Goal: Task Accomplishment & Management: Manage account settings

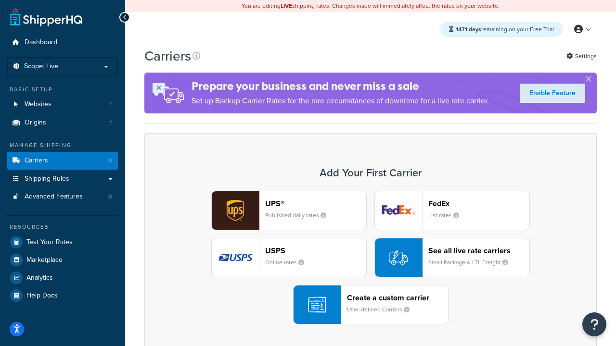
click at [371, 258] on div "UPS® Published daily rates FedEx List rates USPS Online rates See all live rate…" at bounding box center [370, 258] width 432 height 134
click at [479, 204] on header "FedEx" at bounding box center [478, 203] width 101 height 9
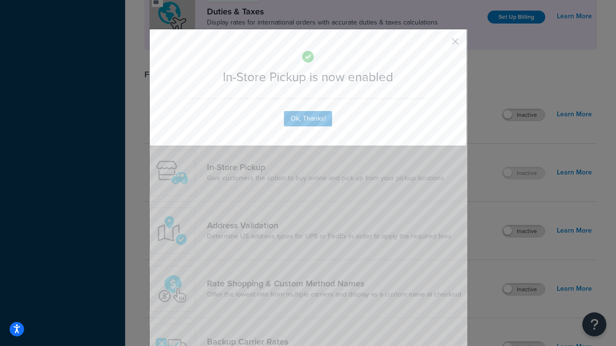
click at [441, 45] on button "button" at bounding box center [441, 45] width 2 height 2
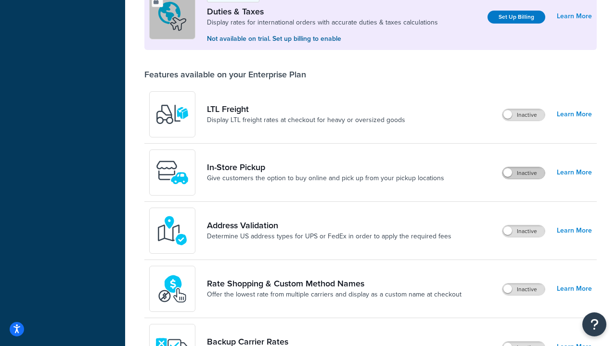
scroll to position [294, 0]
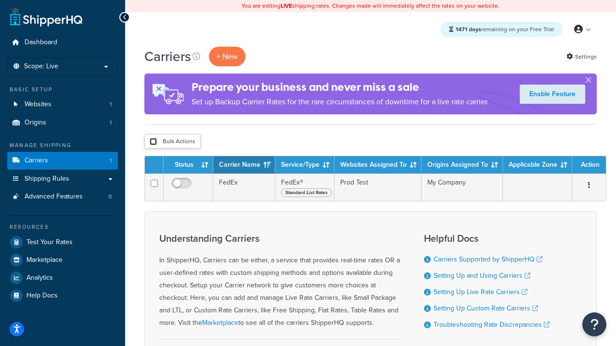
click at [153, 142] on input "checkbox" at bounding box center [153, 141] width 7 height 7
checkbox input "true"
click at [0, 0] on button "Delete" at bounding box center [0, 0] width 0 height 0
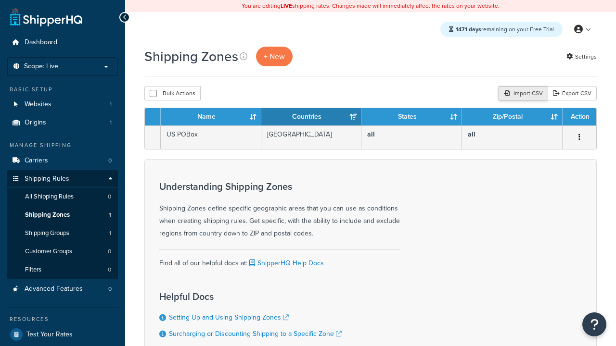
click at [522, 94] on div "Import CSV" at bounding box center [523, 93] width 49 height 14
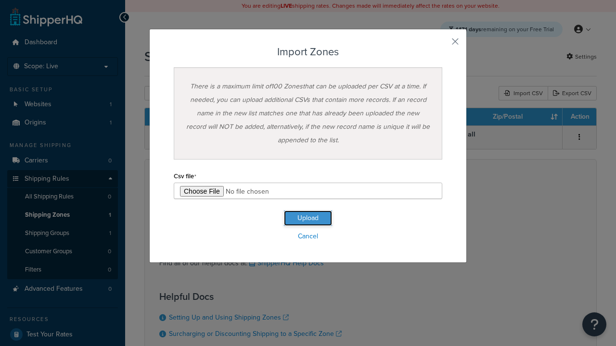
click at [308, 218] on button "Upload" at bounding box center [308, 218] width 48 height 15
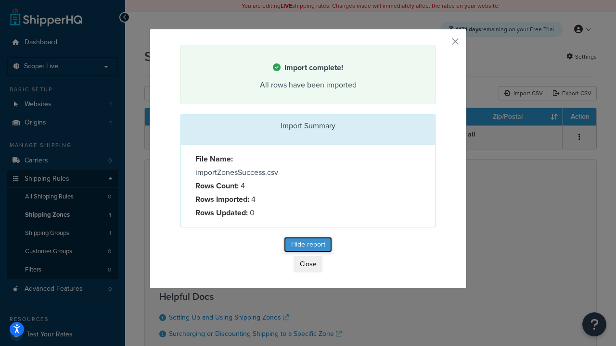
click at [308, 246] on button "Hide report" at bounding box center [308, 244] width 48 height 15
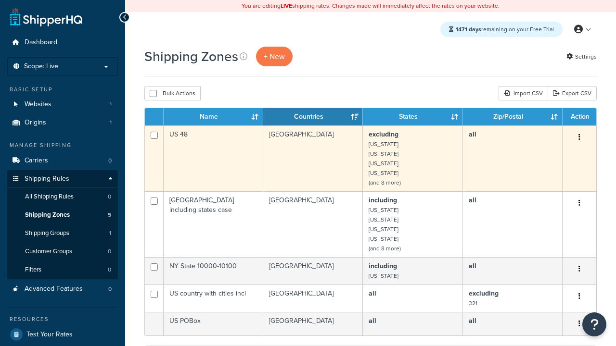
click at [579, 138] on icon "button" at bounding box center [579, 137] width 2 height 7
click at [0, 0] on link "Delete" at bounding box center [0, 0] width 0 height 0
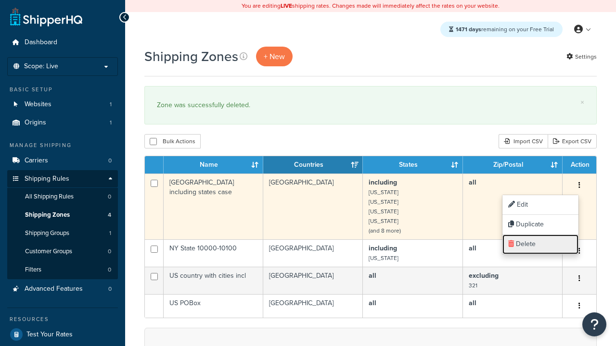
click at [540, 244] on link "Delete" at bounding box center [540, 245] width 76 height 20
